Goal: Transaction & Acquisition: Purchase product/service

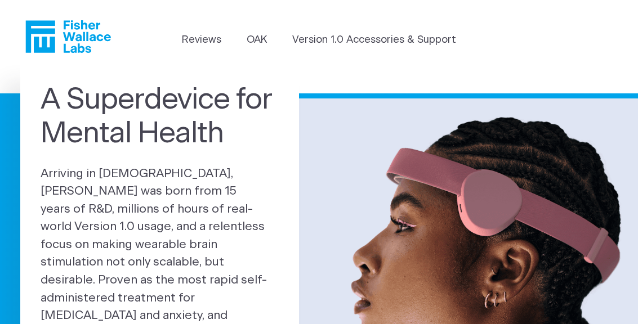
click at [327, 41] on link "Version 1.0 Accessories & Support" at bounding box center [374, 40] width 164 height 15
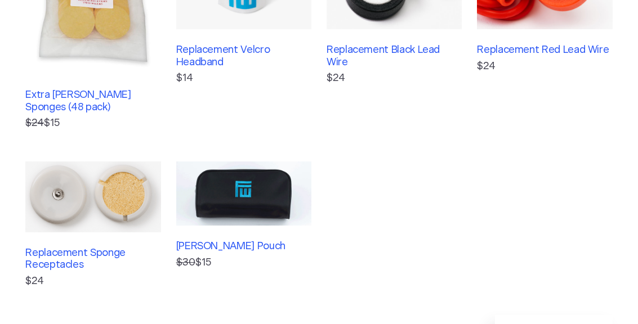
scroll to position [351, 0]
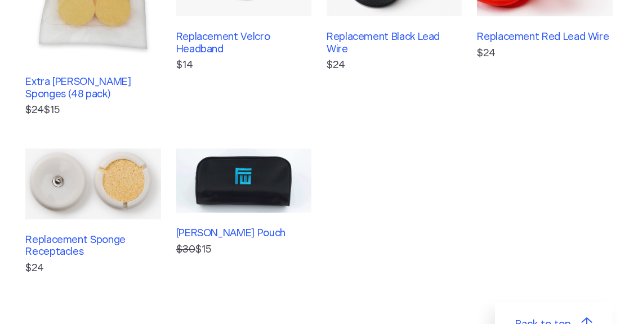
click at [99, 187] on img at bounding box center [92, 184] width 135 height 70
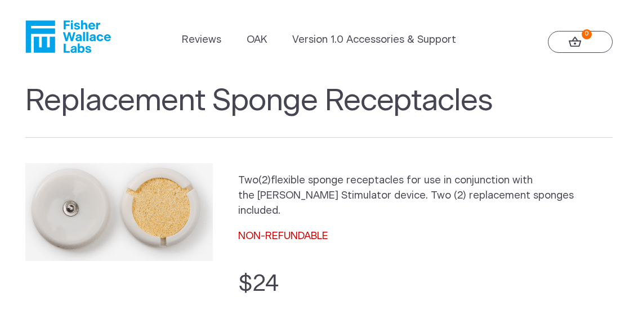
scroll to position [35, 0]
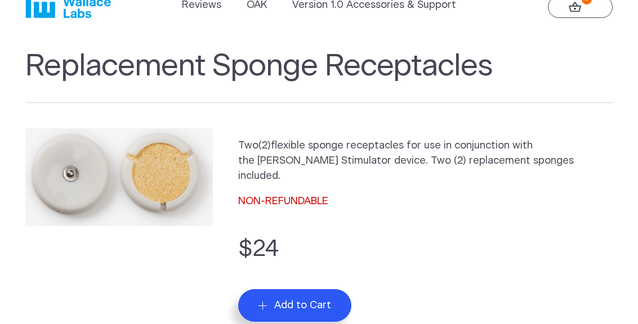
click at [264, 290] on button "Add to Cart" at bounding box center [295, 306] width 114 height 33
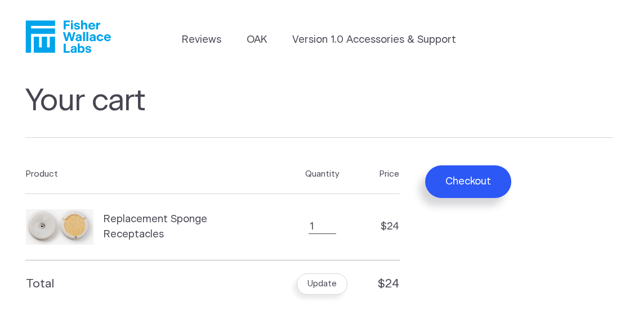
click at [330, 45] on link "Version 1.0 Accessories & Support" at bounding box center [374, 40] width 164 height 15
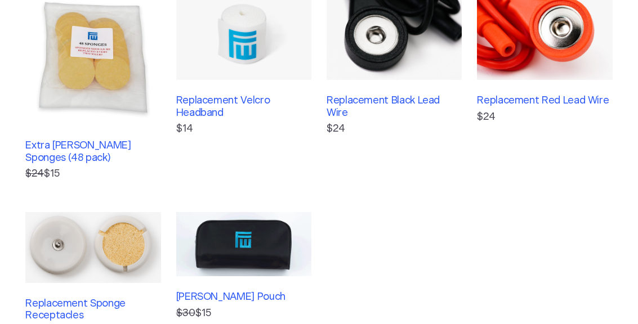
scroll to position [239, 0]
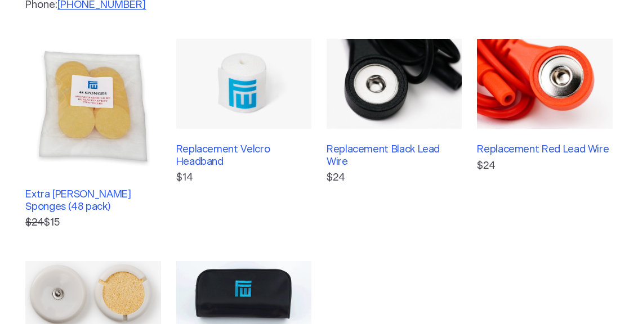
click at [435, 171] on p "$24" at bounding box center [394, 178] width 135 height 15
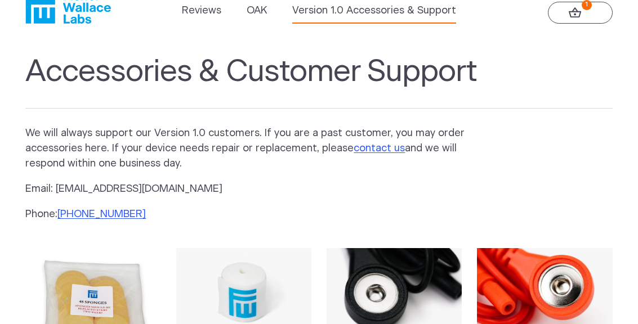
scroll to position [0, 0]
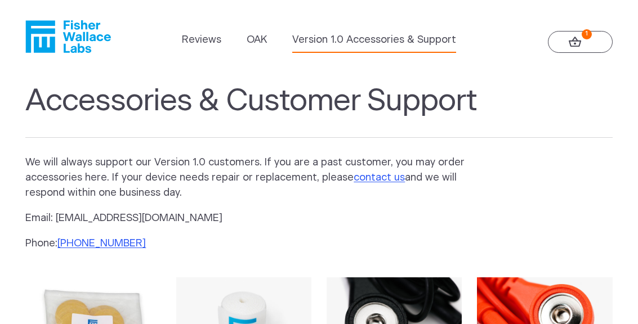
click at [586, 43] on link "1" at bounding box center [580, 42] width 65 height 22
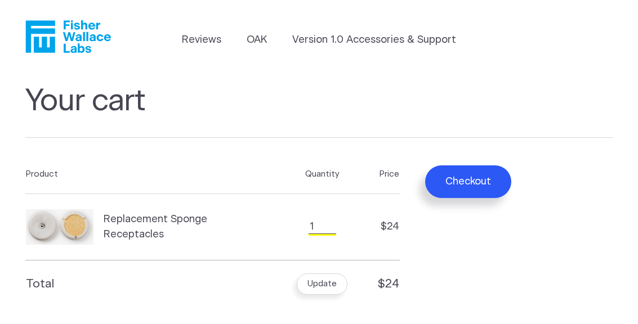
click at [328, 233] on input "1" at bounding box center [323, 227] width 28 height 14
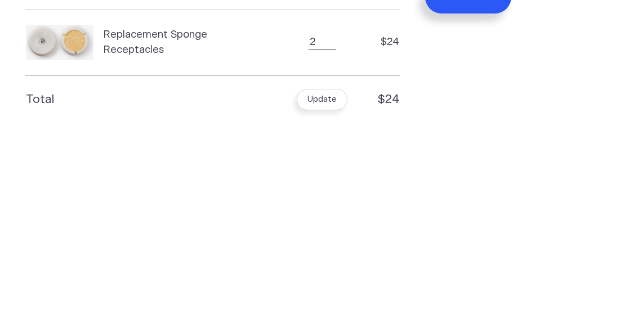
scroll to position [185, 0]
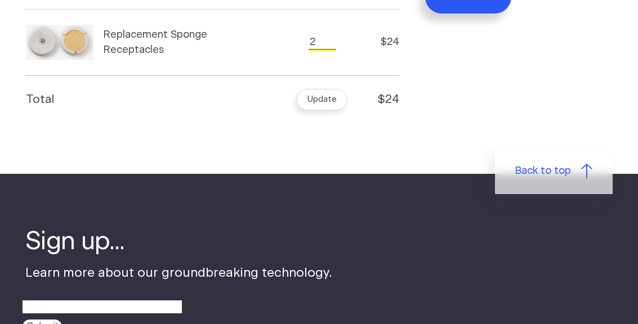
type input "2"
click at [312, 100] on button "Update" at bounding box center [322, 99] width 51 height 21
click at [313, 101] on button "Update" at bounding box center [322, 99] width 51 height 21
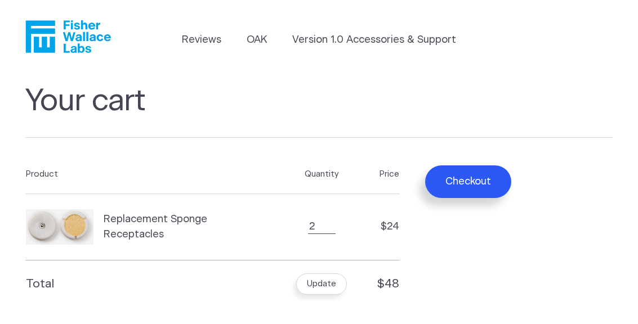
click at [474, 183] on button "Checkout" at bounding box center [468, 182] width 86 height 33
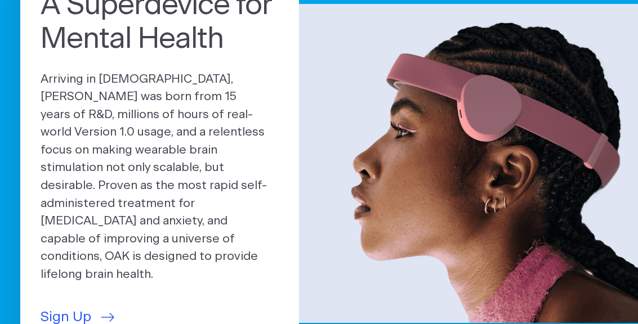
scroll to position [95, 0]
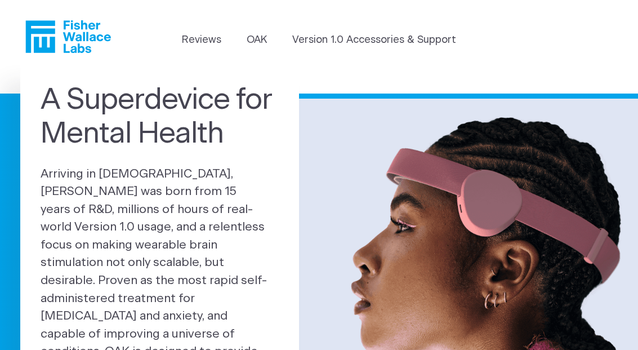
click at [326, 46] on link "Version 1.0 Accessories & Support" at bounding box center [374, 40] width 164 height 15
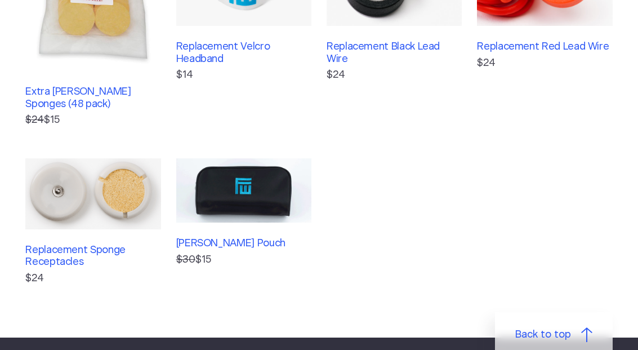
scroll to position [341, 0]
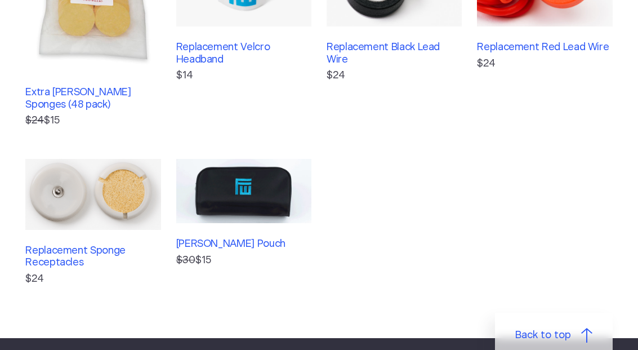
click at [75, 195] on img at bounding box center [92, 194] width 135 height 70
